Goal: Task Accomplishment & Management: Manage account settings

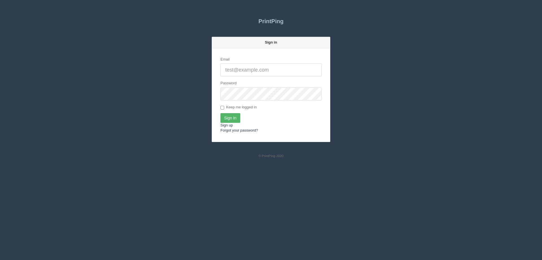
type input "[EMAIL_ADDRESS][DOMAIN_NAME]"
click at [229, 119] on input "Sign In" at bounding box center [231, 118] width 20 height 10
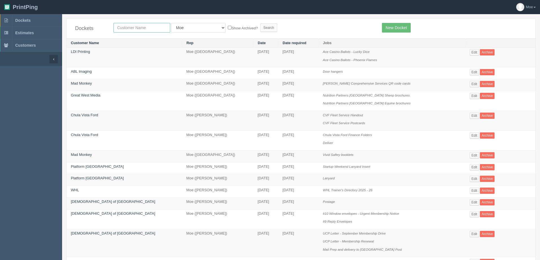
click at [161, 27] on input "text" at bounding box center [142, 28] width 57 height 10
type input "team"
click at [260, 29] on input "Search" at bounding box center [268, 27] width 17 height 8
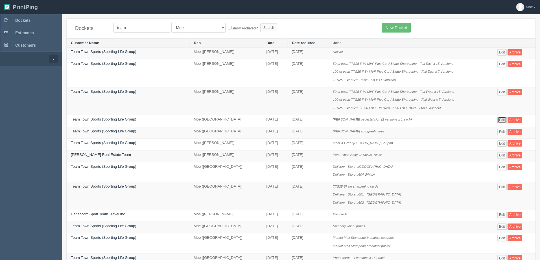
click at [499, 121] on link "Edit" at bounding box center [502, 120] width 9 height 6
click at [499, 143] on link "Edit" at bounding box center [502, 143] width 9 height 6
click at [498, 119] on link "Edit" at bounding box center [502, 120] width 9 height 6
click at [499, 141] on link "Edit" at bounding box center [502, 143] width 9 height 6
